Goal: Navigation & Orientation: Go to known website

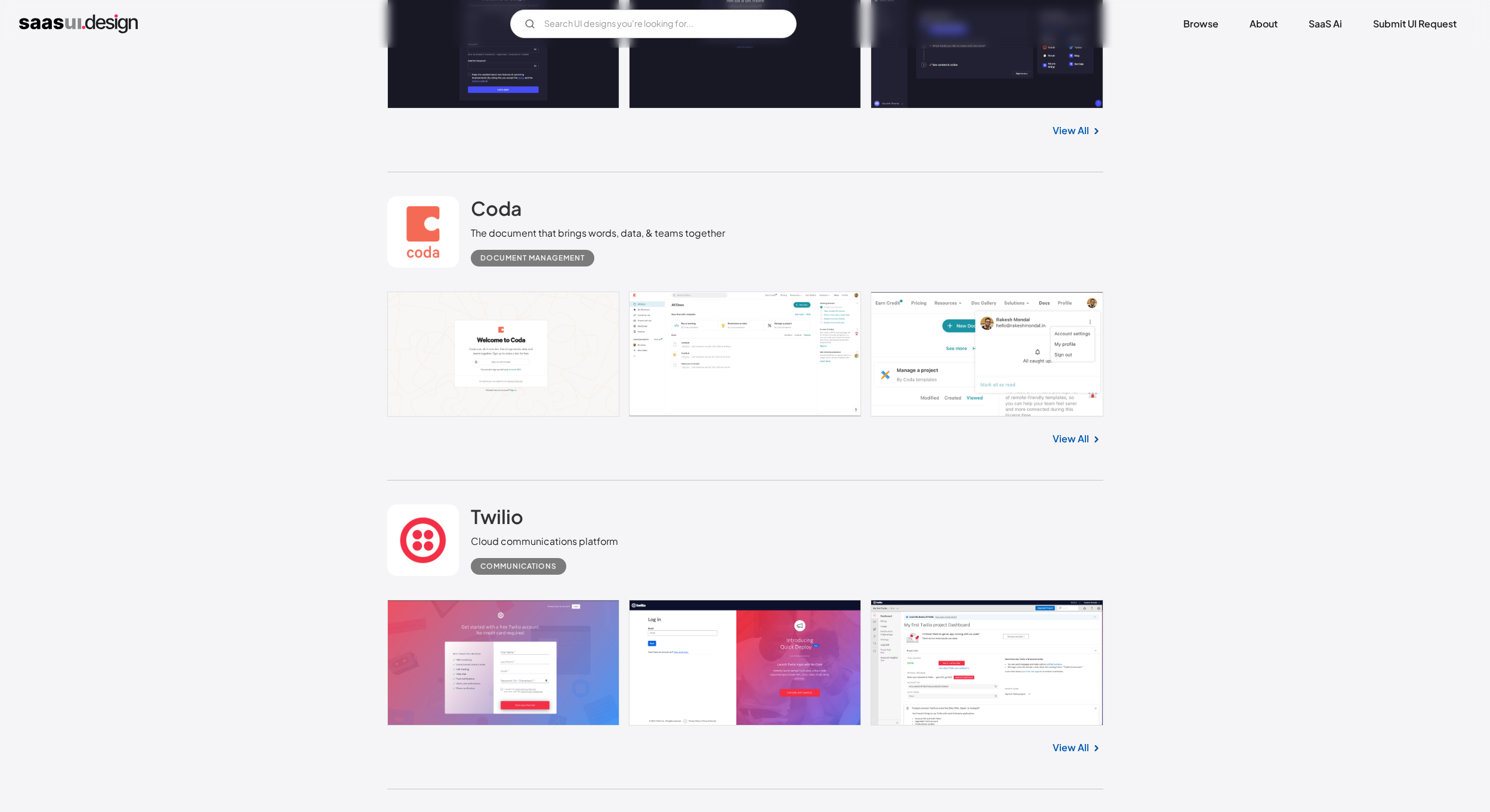
scroll to position [4593, 0]
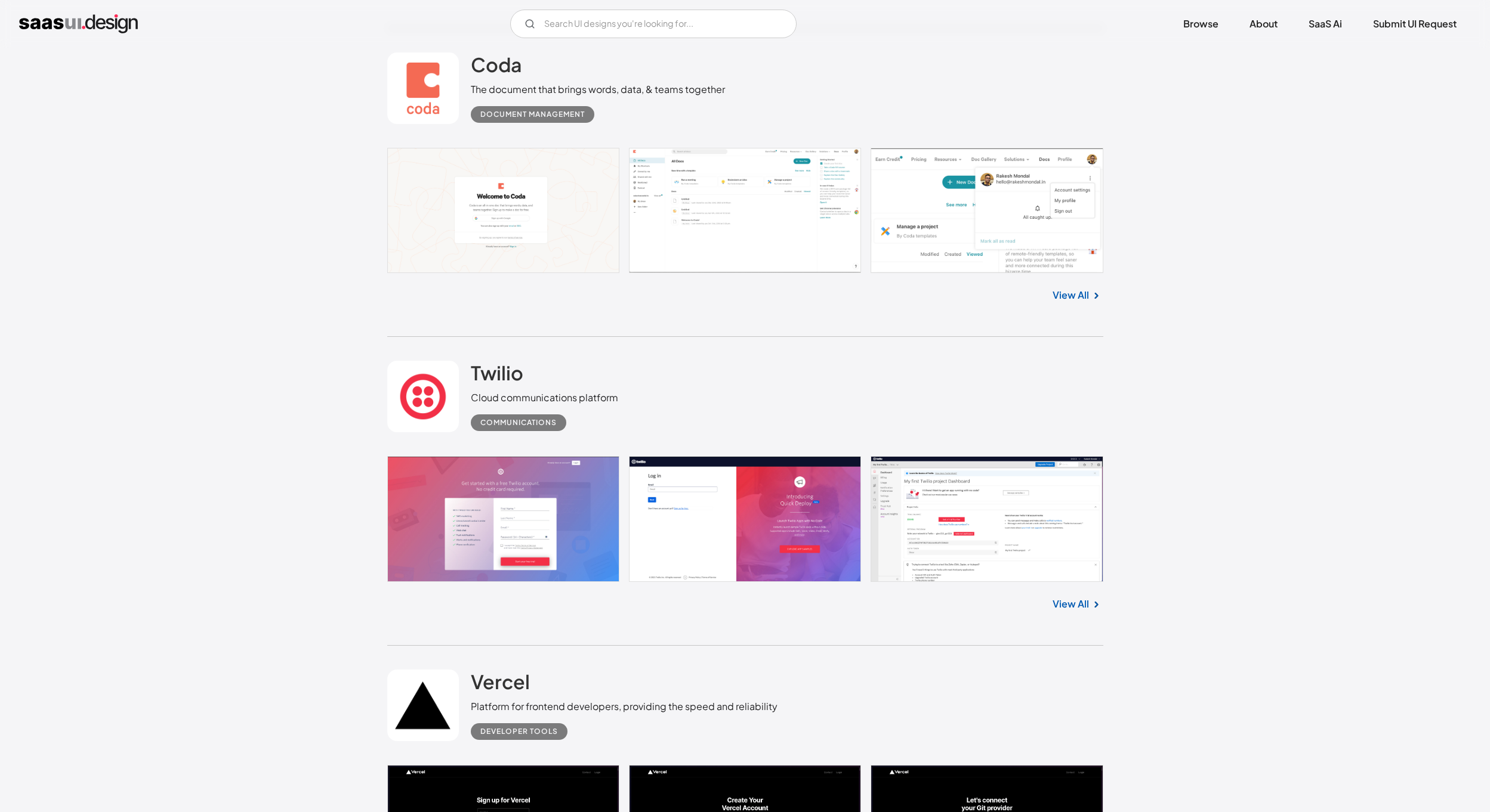
click at [764, 149] on link at bounding box center [745, 211] width 716 height 126
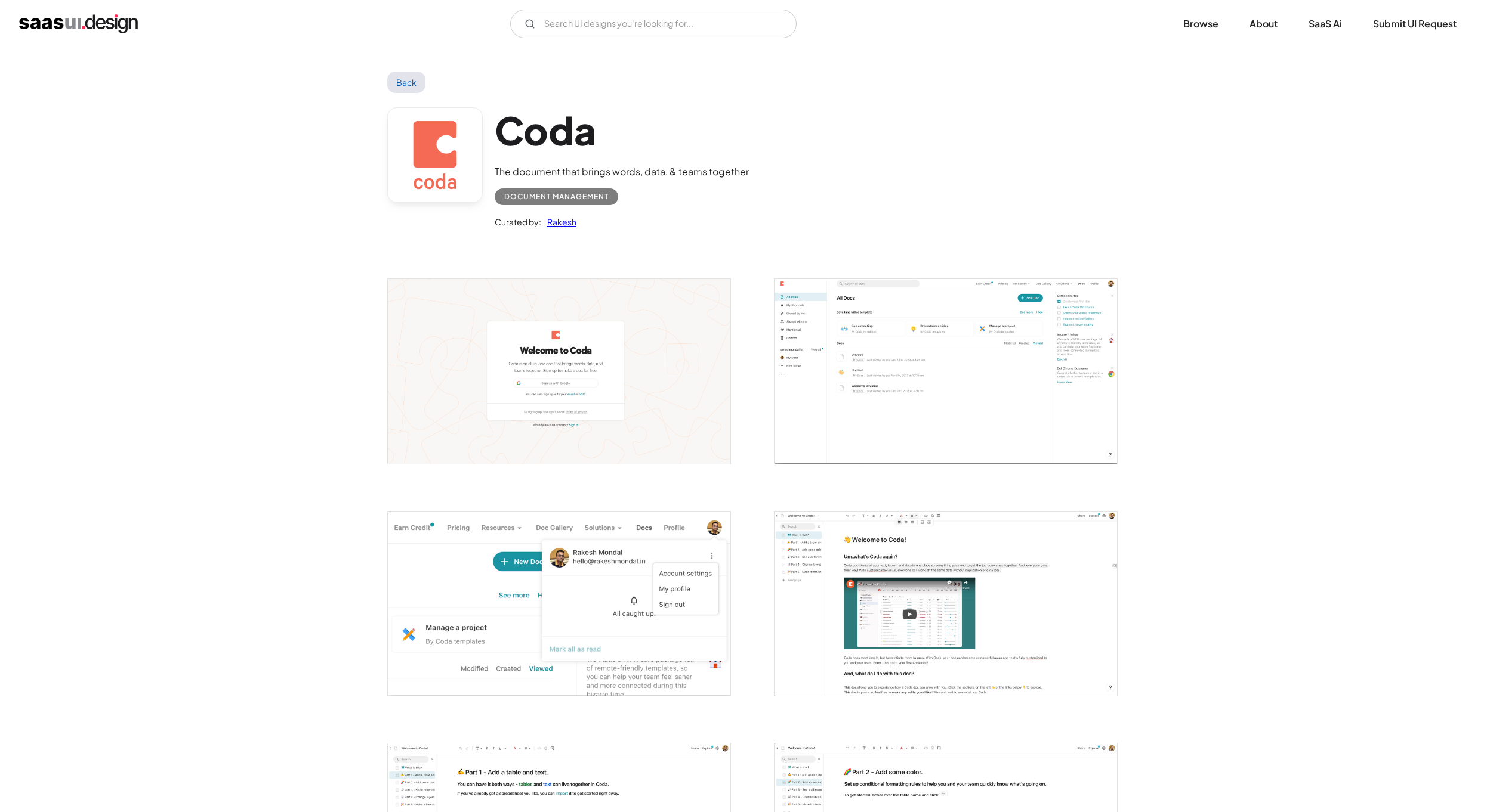
click at [415, 85] on link "Back" at bounding box center [406, 82] width 39 height 22
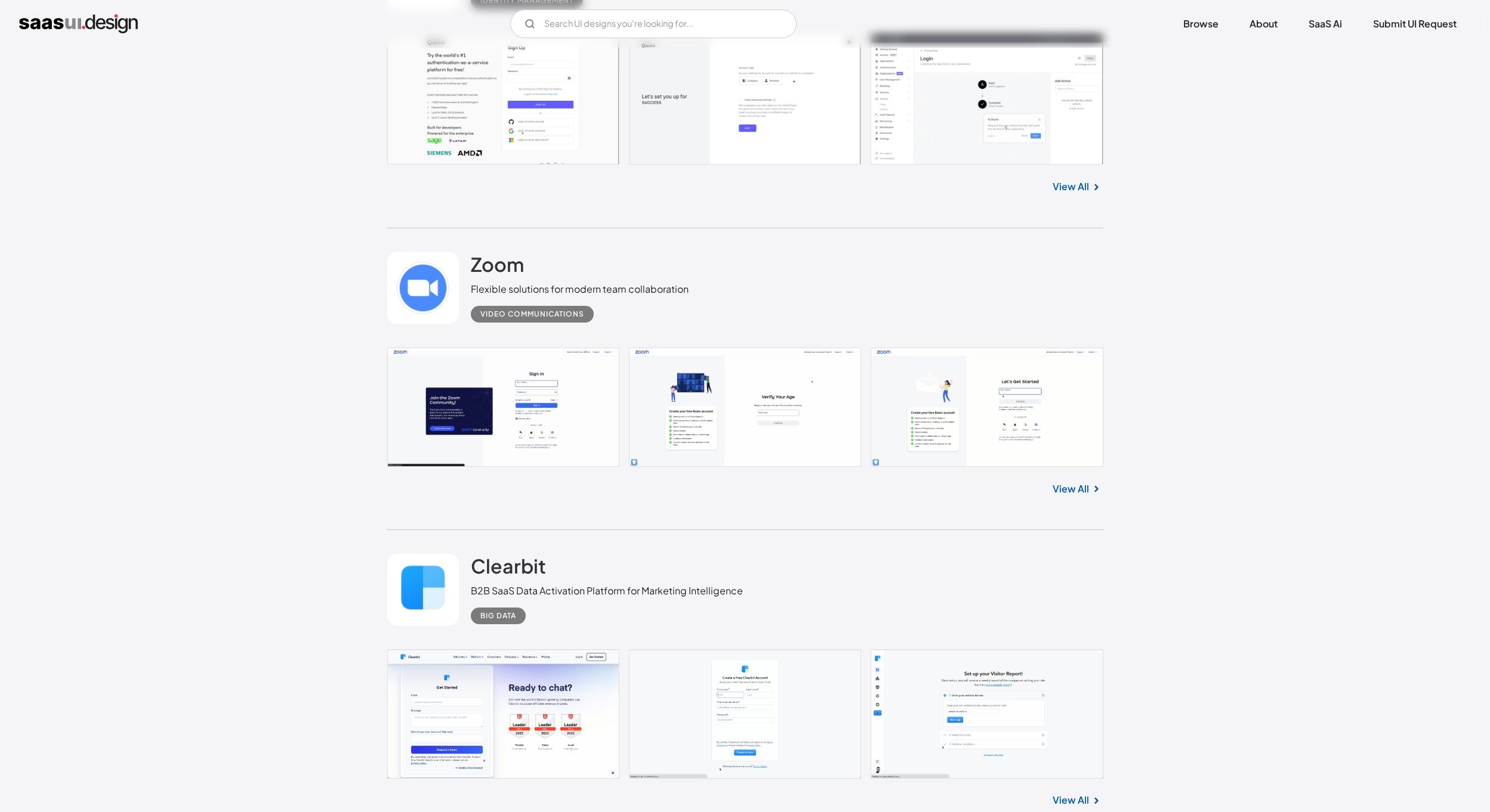
scroll to position [12301, 0]
